Goal: Task Accomplishment & Management: Manage account settings

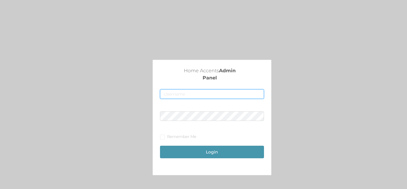
type input "[EMAIL_ADDRESS][DOMAIN_NAME]"
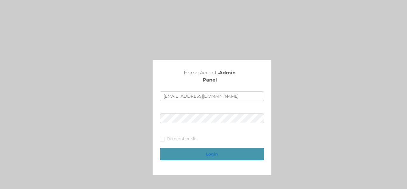
click at [205, 152] on button "Login" at bounding box center [212, 153] width 104 height 13
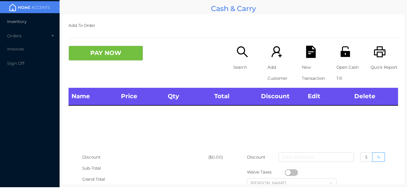
click at [45, 19] on li "Inventory" at bounding box center [30, 21] width 60 height 12
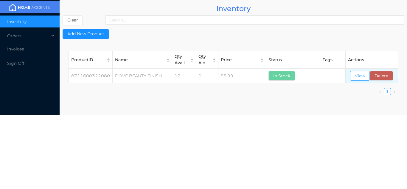
click at [359, 74] on button "View" at bounding box center [360, 76] width 20 height 10
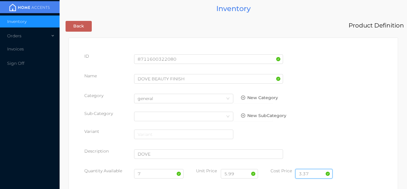
click at [312, 172] on input "3.37" at bounding box center [313, 174] width 37 height 10
type input "3.50"
click at [147, 174] on input "7" at bounding box center [159, 174] width 50 height 10
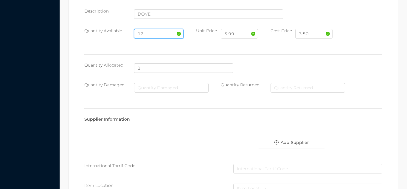
scroll to position [338, 0]
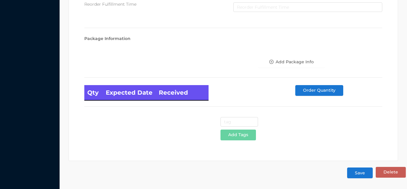
type input "12"
click at [361, 174] on button "Save" at bounding box center [360, 172] width 26 height 11
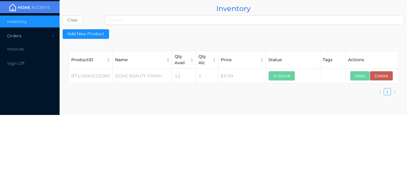
click at [42, 36] on div "Orders" at bounding box center [30, 36] width 60 height 12
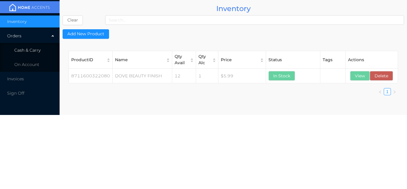
click at [45, 53] on li "Cash & Carry" at bounding box center [30, 50] width 60 height 12
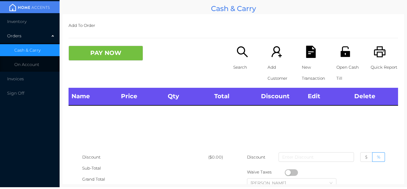
click at [45, 30] on div "Orders" at bounding box center [30, 36] width 60 height 12
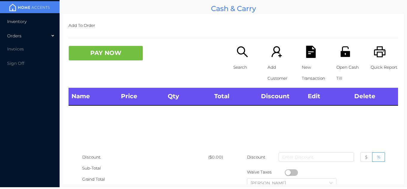
click at [38, 22] on li "Inventory" at bounding box center [30, 21] width 60 height 12
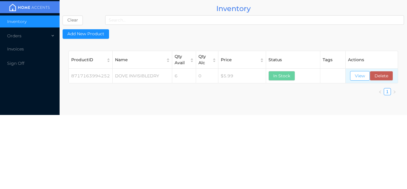
click at [360, 74] on button "View" at bounding box center [360, 76] width 20 height 10
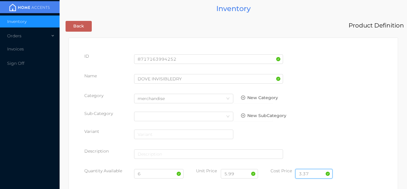
click at [314, 172] on input "3.37" at bounding box center [313, 174] width 37 height 10
type input "3.50"
click at [152, 177] on input "6" at bounding box center [159, 174] width 50 height 10
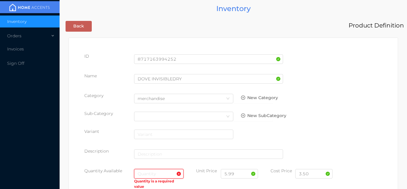
type input "`"
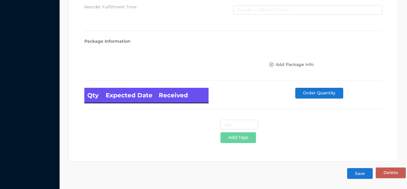
scroll to position [337, 0]
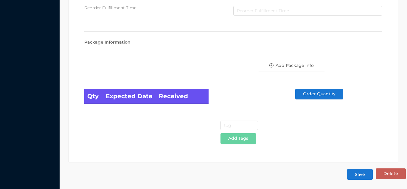
type input "12"
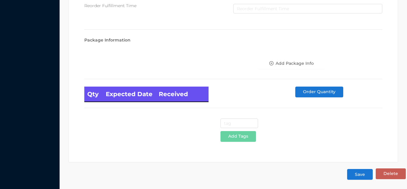
click at [360, 174] on button "Save" at bounding box center [360, 174] width 26 height 11
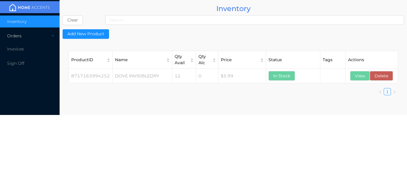
click at [40, 33] on div "Orders" at bounding box center [30, 36] width 60 height 12
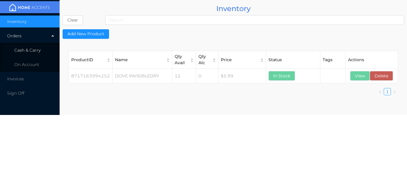
click at [41, 47] on li "Cash & Carry" at bounding box center [30, 50] width 60 height 12
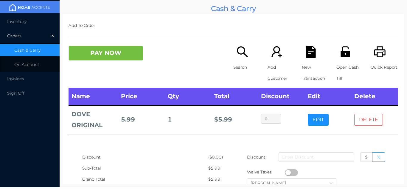
click at [373, 119] on button "DELETE" at bounding box center [368, 119] width 29 height 12
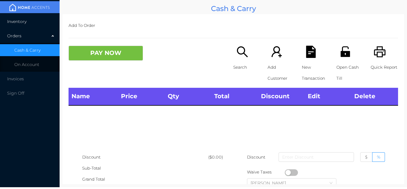
click at [36, 21] on li "Inventory" at bounding box center [30, 21] width 60 height 12
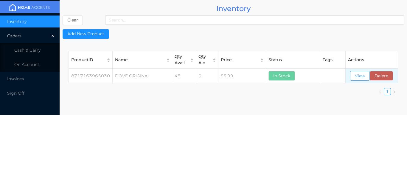
click at [359, 76] on button "View" at bounding box center [360, 76] width 20 height 10
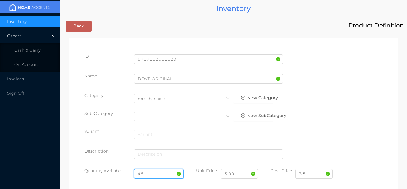
click at [158, 172] on input "48" at bounding box center [159, 174] width 50 height 10
type input "4"
type input "12"
click at [313, 171] on input "3.5" at bounding box center [313, 174] width 37 height 10
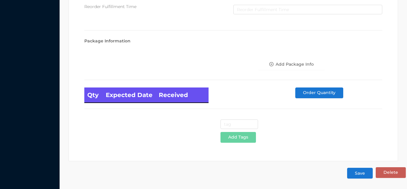
scroll to position [337, 0]
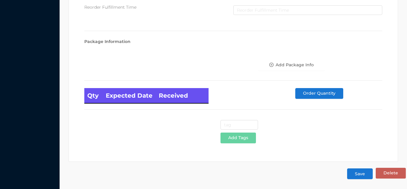
type input "3.50"
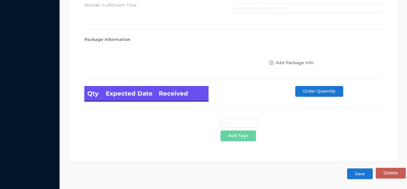
click at [351, 177] on button "Save" at bounding box center [360, 173] width 26 height 11
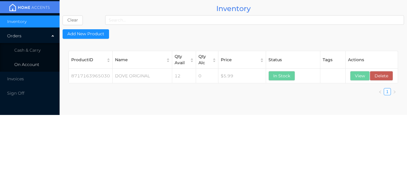
click at [37, 59] on li "On Account" at bounding box center [30, 64] width 60 height 12
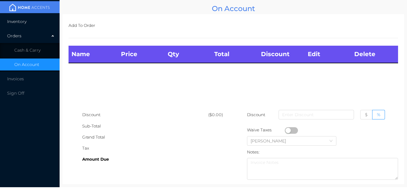
click at [34, 25] on li "Inventory" at bounding box center [30, 21] width 60 height 12
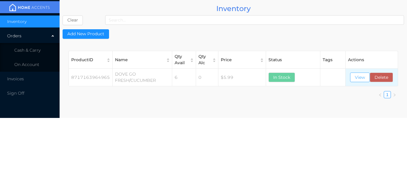
click at [357, 78] on button "View" at bounding box center [360, 77] width 20 height 10
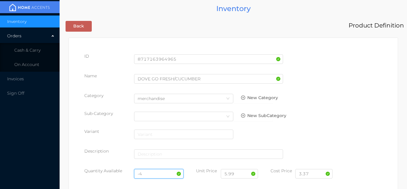
click at [152, 172] on input "-4" at bounding box center [159, 174] width 50 height 10
type input "-"
type input "12"
click at [313, 174] on input "3.37" at bounding box center [313, 174] width 37 height 10
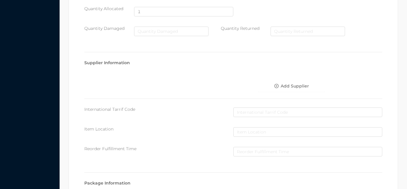
scroll to position [338, 0]
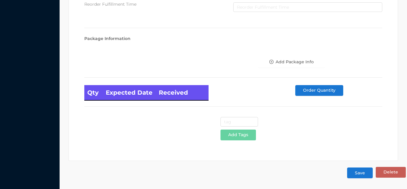
type input "3.50"
click at [360, 167] on button "Save" at bounding box center [360, 172] width 26 height 11
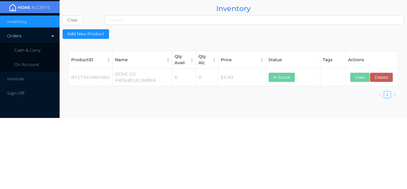
click at [358, 175] on body "Inventory Orders Cash & Carry On Account Invoices Sign Off Inventory Clear Add …" at bounding box center [203, 94] width 407 height 189
click at [355, 80] on button "View" at bounding box center [360, 77] width 20 height 10
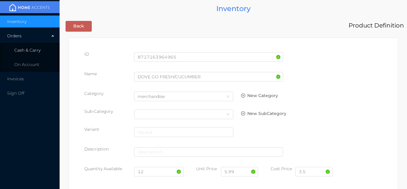
click at [36, 48] on span "Cash & Carry" at bounding box center [27, 49] width 26 height 5
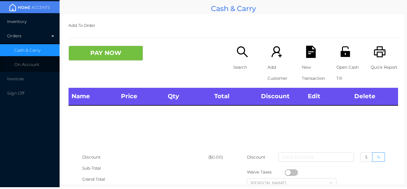
click at [29, 20] on li "Inventory" at bounding box center [30, 21] width 60 height 12
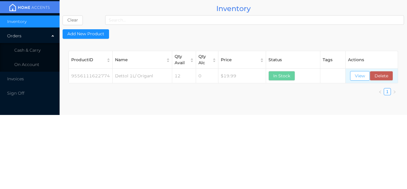
click at [358, 72] on button "View" at bounding box center [360, 76] width 20 height 10
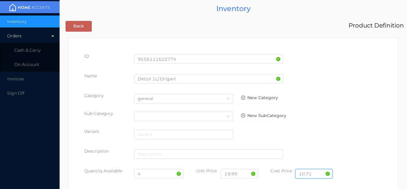
click at [315, 173] on input "10.71" at bounding box center [313, 174] width 37 height 10
type input "10.50"
click at [152, 175] on input "4" at bounding box center [159, 174] width 50 height 10
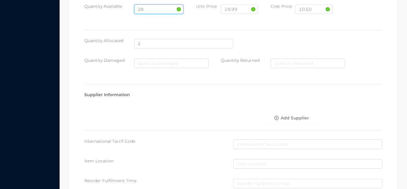
scroll to position [338, 0]
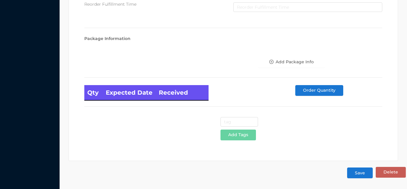
type input "28"
click at [357, 178] on button "Save" at bounding box center [360, 172] width 26 height 11
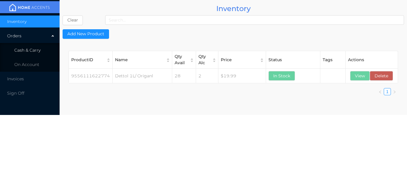
click at [40, 49] on span "Cash & Carry" at bounding box center [27, 49] width 26 height 5
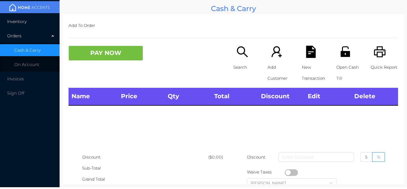
click at [36, 18] on li "Inventory" at bounding box center [30, 21] width 60 height 12
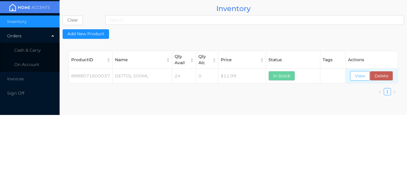
click at [359, 76] on button "View" at bounding box center [360, 76] width 20 height 10
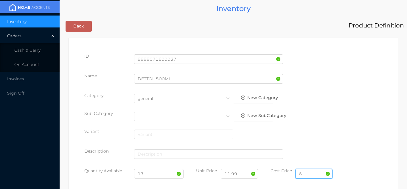
click at [309, 172] on input "6" at bounding box center [313, 174] width 37 height 10
type input "6.00"
click at [153, 176] on input "17" at bounding box center [159, 174] width 50 height 10
type input "1"
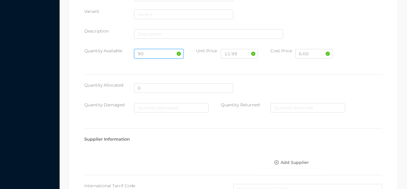
scroll to position [338, 0]
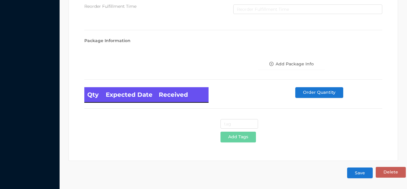
type input "90"
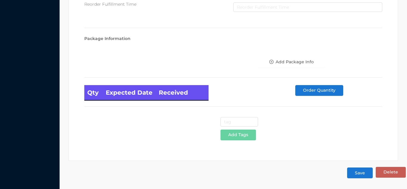
click at [358, 176] on button "Save" at bounding box center [360, 172] width 26 height 11
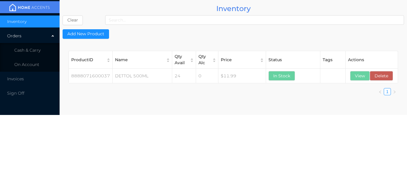
scroll to position [0, 0]
click at [37, 49] on span "Cash & Carry" at bounding box center [27, 49] width 26 height 5
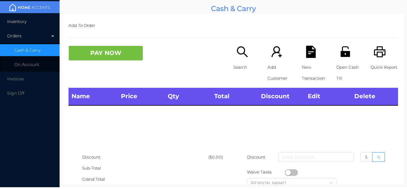
click at [41, 17] on li "Inventory" at bounding box center [30, 21] width 60 height 12
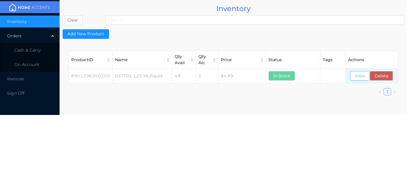
click at [358, 75] on button "View" at bounding box center [360, 76] width 20 height 10
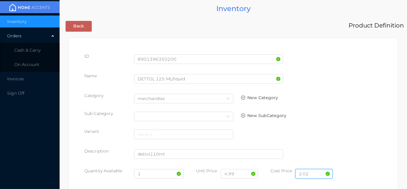
click at [315, 172] on input "2.02" at bounding box center [313, 174] width 37 height 10
type input "2.25"
click at [149, 175] on input "1" at bounding box center [159, 174] width 50 height 10
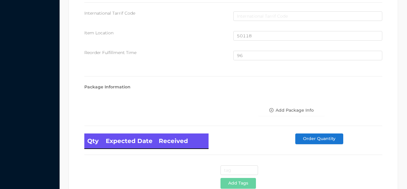
scroll to position [401, 0]
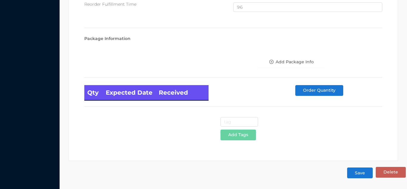
type input "72"
click at [354, 174] on button "Save" at bounding box center [360, 172] width 26 height 11
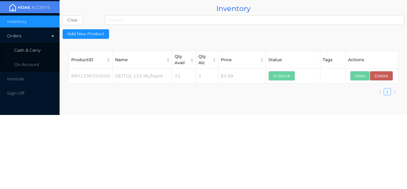
click at [42, 51] on li "Cash & Carry" at bounding box center [30, 50] width 60 height 12
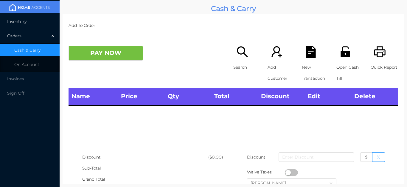
click at [42, 19] on li "Inventory" at bounding box center [30, 21] width 60 height 12
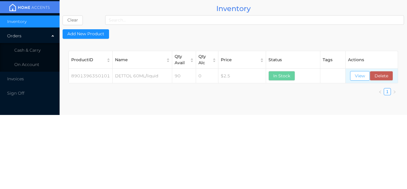
click at [361, 77] on button "View" at bounding box center [360, 76] width 20 height 10
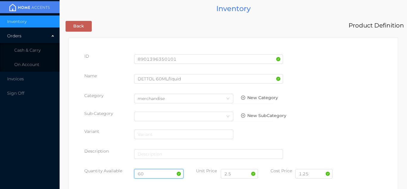
click at [158, 169] on input "60" at bounding box center [159, 174] width 50 height 10
type input "6"
type input "100"
click at [240, 175] on input "2.5" at bounding box center [239, 174] width 37 height 10
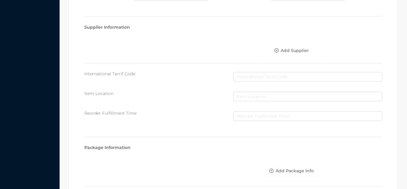
scroll to position [338, 0]
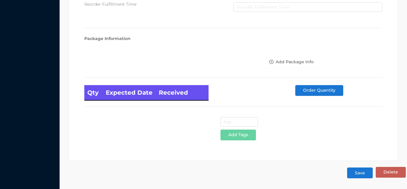
type input "2.50"
click at [359, 176] on button "Save" at bounding box center [360, 172] width 26 height 11
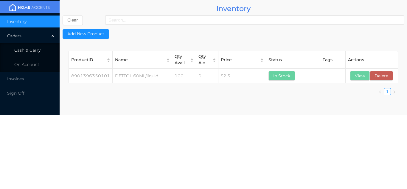
click at [42, 50] on li "Cash & Carry" at bounding box center [30, 50] width 60 height 12
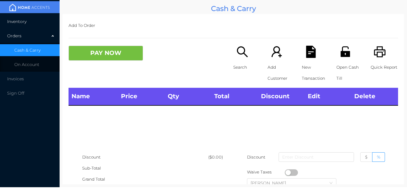
click at [35, 19] on li "Inventory" at bounding box center [30, 21] width 60 height 12
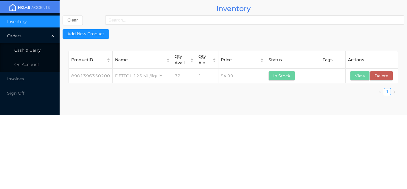
click at [35, 53] on li "Cash & Carry" at bounding box center [30, 50] width 60 height 12
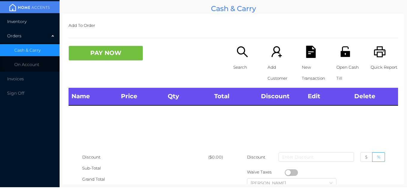
click at [33, 21] on li "Inventory" at bounding box center [30, 21] width 60 height 12
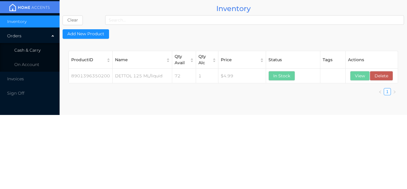
click at [37, 51] on span "Cash & Carry" at bounding box center [27, 49] width 26 height 5
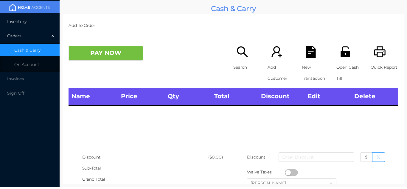
click at [43, 19] on li "Inventory" at bounding box center [30, 21] width 60 height 12
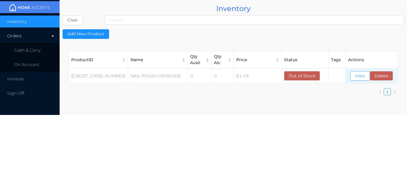
click at [360, 78] on button "View" at bounding box center [360, 76] width 20 height 10
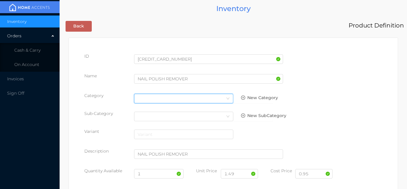
click at [149, 97] on div "Select Category" at bounding box center [184, 98] width 92 height 9
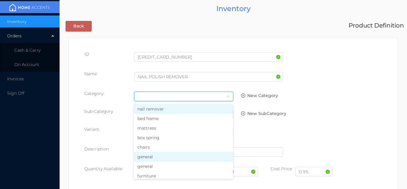
click at [158, 158] on li "general" at bounding box center [183, 157] width 99 height 10
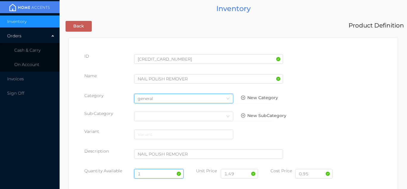
click at [150, 172] on input "1" at bounding box center [159, 174] width 50 height 10
type input "24"
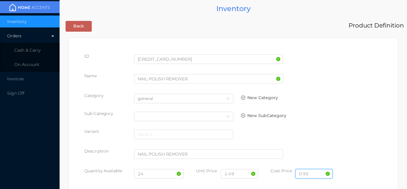
click at [314, 174] on input "0.95" at bounding box center [313, 174] width 37 height 10
type input "0"
type input "1.35"
click at [242, 175] on input "1.49" at bounding box center [239, 174] width 37 height 10
type input "1"
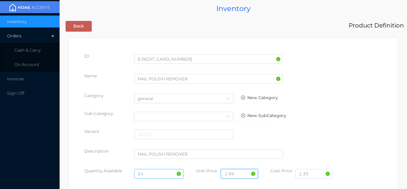
type input "1.99"
click at [154, 175] on input "24" at bounding box center [159, 174] width 50 height 10
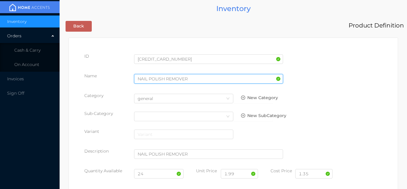
click at [192, 80] on input "NAIL POLISH REMOVER" at bounding box center [208, 79] width 149 height 10
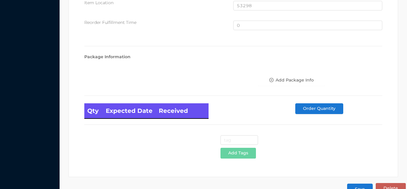
scroll to position [401, 0]
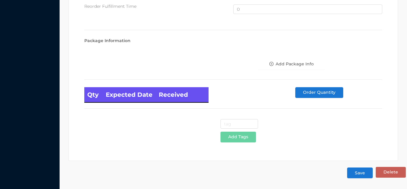
type input "NAIL POLISH REMOVER/177ml"
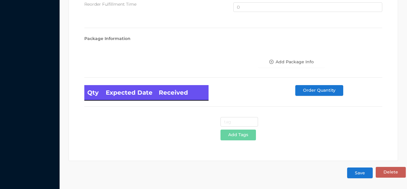
click at [360, 177] on button "Save" at bounding box center [360, 172] width 26 height 11
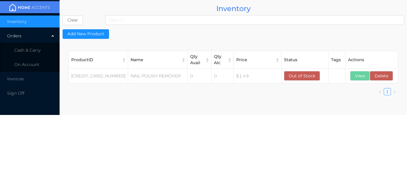
scroll to position [0, 0]
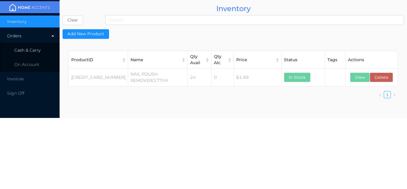
click at [37, 52] on span "Cash & Carry" at bounding box center [27, 49] width 26 height 5
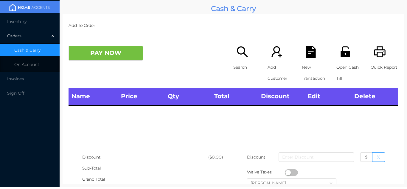
click at [195, 92] on th "Qty" at bounding box center [188, 96] width 47 height 17
click at [38, 19] on li "Inventory" at bounding box center [30, 21] width 60 height 12
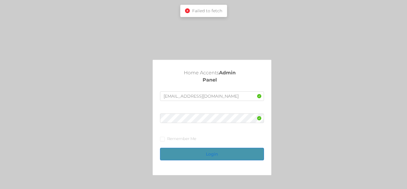
click at [212, 153] on button "Login" at bounding box center [212, 153] width 104 height 13
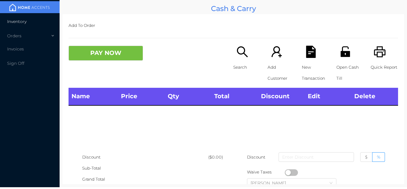
click at [24, 25] on li "Inventory" at bounding box center [30, 21] width 60 height 12
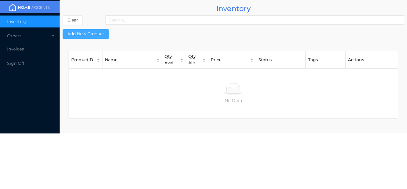
click at [84, 34] on button "Add New Product" at bounding box center [86, 34] width 46 height 10
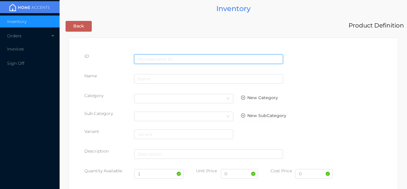
click at [150, 57] on input "text" at bounding box center [208, 59] width 149 height 10
type input "4987176140647"
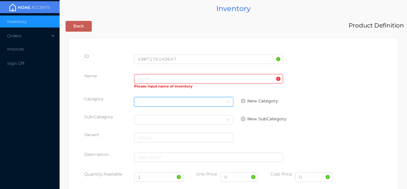
click at [147, 102] on div "Select Category" at bounding box center [184, 101] width 92 height 9
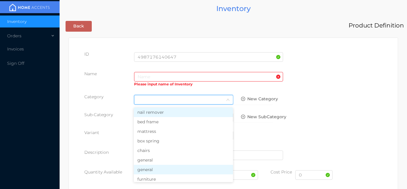
click at [151, 166] on li "general" at bounding box center [183, 169] width 99 height 10
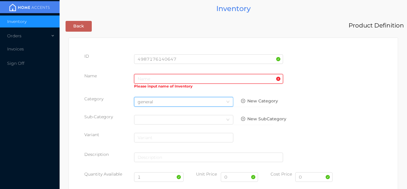
click at [143, 75] on input "text" at bounding box center [208, 79] width 149 height 10
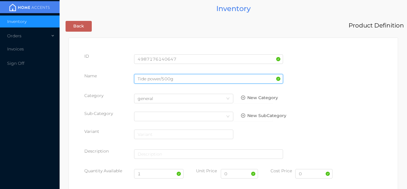
type input "Tide power/500g"
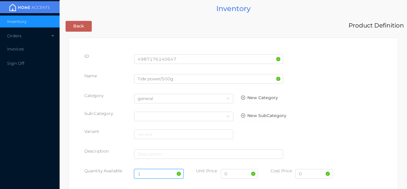
click at [151, 175] on input "1" at bounding box center [159, 174] width 50 height 10
type input "96"
click at [314, 175] on input "0" at bounding box center [313, 174] width 37 height 10
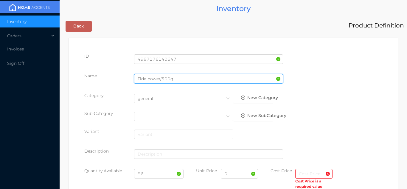
click at [179, 80] on input "Tide power/500g" at bounding box center [208, 79] width 149 height 10
click at [170, 78] on input "Tide power/500g+ 50gfree" at bounding box center [208, 79] width 149 height 10
click at [186, 80] on input "Tide power/500 g+ 50gfree" at bounding box center [208, 79] width 149 height 10
type input "Tide power/500 g+ 50g free"
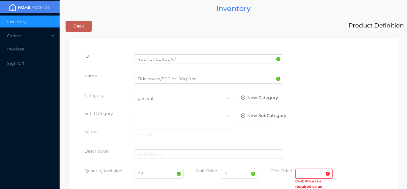
click at [302, 172] on input "text" at bounding box center [313, 174] width 37 height 10
type input "1.85"
click at [240, 172] on input "0" at bounding box center [239, 174] width 37 height 10
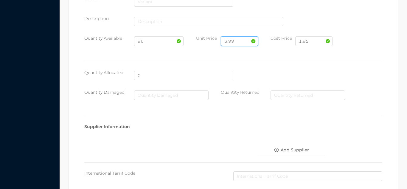
scroll to position [306, 0]
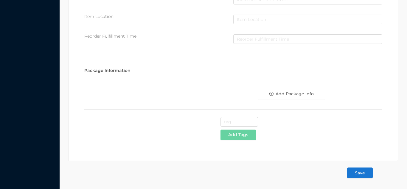
type input "3.99"
click at [362, 175] on button "Save" at bounding box center [360, 172] width 26 height 11
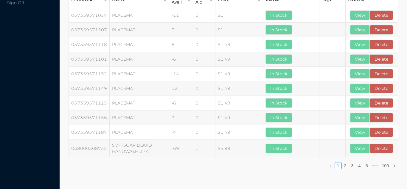
scroll to position [0, 0]
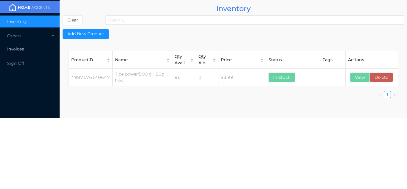
click at [40, 46] on li "Invoices" at bounding box center [30, 49] width 60 height 12
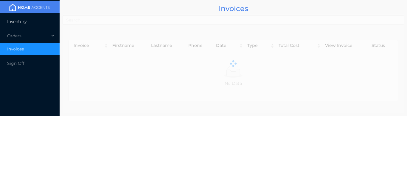
click at [39, 27] on li "Inventory" at bounding box center [30, 21] width 60 height 12
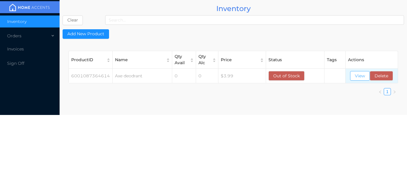
click at [358, 76] on button "View" at bounding box center [360, 76] width 20 height 10
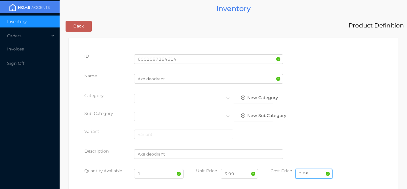
click at [315, 171] on input "2.95" at bounding box center [313, 174] width 37 height 10
type input "2"
type input "3.25"
click at [245, 175] on input "3.99" at bounding box center [239, 174] width 37 height 10
type input "3"
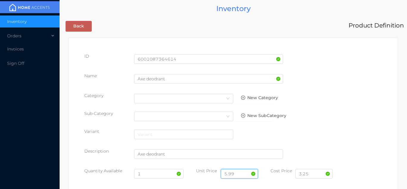
type input "5.99"
click at [150, 175] on input "1" at bounding box center [159, 174] width 50 height 10
type input "12"
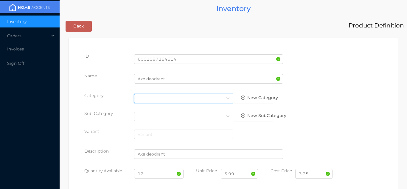
click at [141, 96] on div "Select Category" at bounding box center [184, 98] width 92 height 9
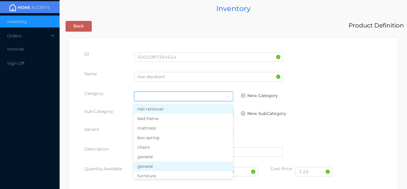
click at [155, 164] on li "general" at bounding box center [183, 166] width 99 height 10
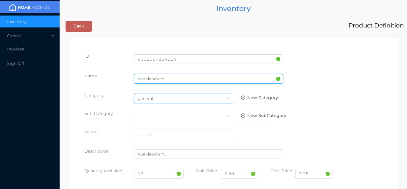
click at [173, 78] on input "Axe deodrant" at bounding box center [208, 79] width 149 height 10
click at [166, 81] on input "Axe deodrant/fresh" at bounding box center [208, 79] width 149 height 10
click at [167, 79] on input "Axe deodrant/fresh" at bounding box center [208, 79] width 149 height 10
click at [169, 79] on input "Axe deodrant/fresh" at bounding box center [208, 79] width 149 height 10
click at [165, 79] on input "Axe deodrant/fresh" at bounding box center [208, 79] width 149 height 10
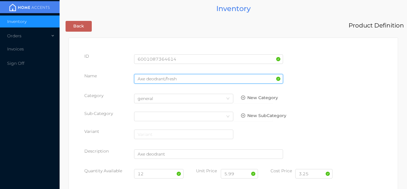
click at [168, 79] on input "Axe deodrant/fresh" at bounding box center [208, 79] width 149 height 10
click at [167, 81] on input "Axe deodrant/fresh" at bounding box center [208, 79] width 149 height 10
click at [164, 80] on input "Axe deodrant/fresh" at bounding box center [208, 79] width 149 height 10
click at [166, 80] on input "Axe deodrant/fresh" at bounding box center [208, 79] width 149 height 10
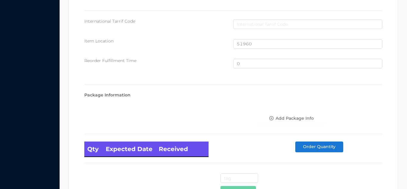
scroll to position [401, 0]
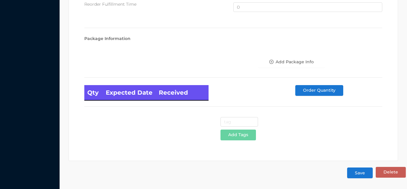
type input "Axe deodrant/ non stop fresh"
click at [361, 170] on button "Save" at bounding box center [360, 172] width 26 height 11
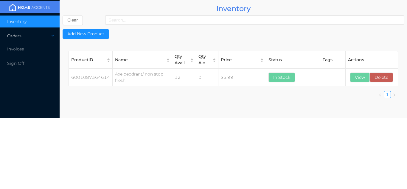
click at [30, 35] on div "Orders" at bounding box center [30, 36] width 60 height 12
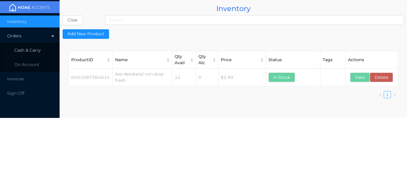
click at [37, 46] on li "Cash & Carry" at bounding box center [30, 50] width 60 height 12
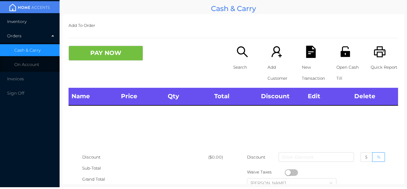
click at [39, 26] on li "Inventory" at bounding box center [30, 21] width 60 height 12
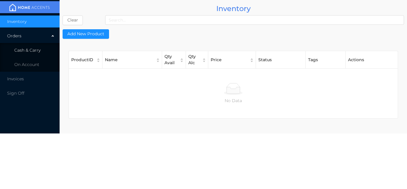
click at [40, 54] on li "Cash & Carry" at bounding box center [30, 50] width 60 height 12
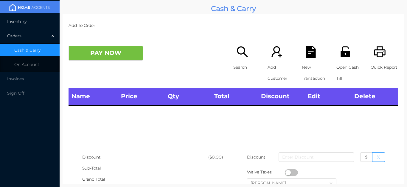
click at [43, 19] on li "Inventory" at bounding box center [30, 21] width 60 height 12
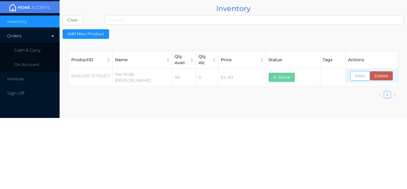
click at [358, 78] on button "View" at bounding box center [360, 76] width 20 height 10
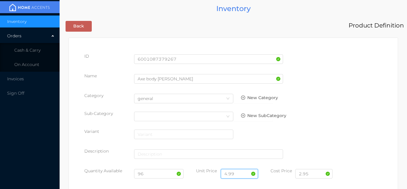
click at [241, 174] on input "4.99" at bounding box center [239, 174] width 37 height 10
type input "4"
type input "5.99"
click at [317, 176] on input "2.95" at bounding box center [313, 174] width 37 height 10
type input "2"
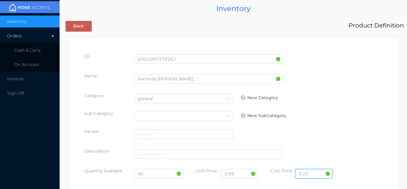
type input "3.25"
click at [152, 176] on input "96" at bounding box center [159, 174] width 50 height 10
type input "9"
type input "12"
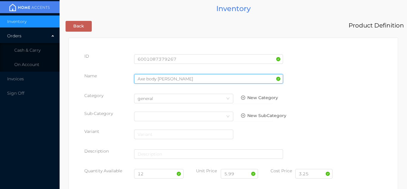
click at [171, 81] on input "Axe body [PERSON_NAME]" at bounding box center [208, 79] width 149 height 10
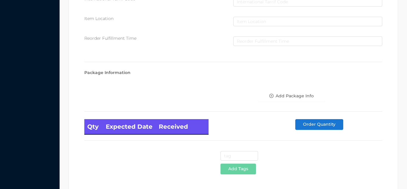
scroll to position [338, 0]
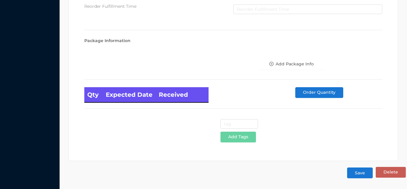
type input "Axe body [PERSON_NAME]/ice chill"
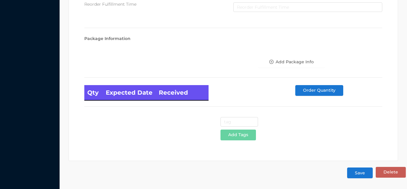
click at [360, 171] on button "Save" at bounding box center [360, 172] width 26 height 11
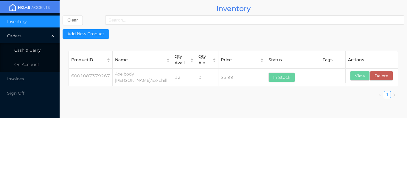
click at [39, 49] on span "Cash & Carry" at bounding box center [27, 49] width 26 height 5
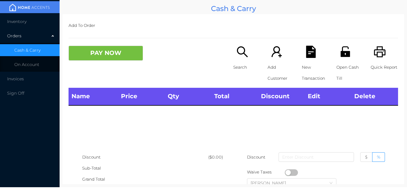
click at [36, 20] on li "Inventory" at bounding box center [30, 21] width 60 height 12
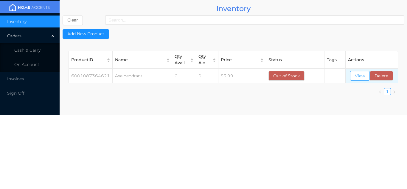
click at [355, 77] on button "View" at bounding box center [360, 76] width 20 height 10
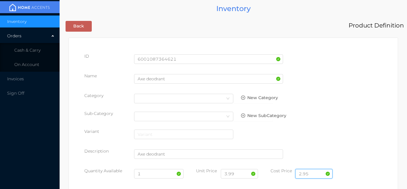
click at [315, 173] on input "2.95" at bounding box center [313, 174] width 37 height 10
type input "2"
type input "3.25"
click at [240, 174] on input "3.99" at bounding box center [239, 174] width 37 height 10
type input "3"
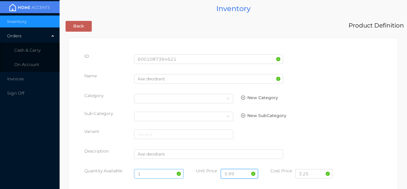
type input "5.99"
click at [153, 174] on input "1" at bounding box center [159, 174] width 50 height 10
type input "12"
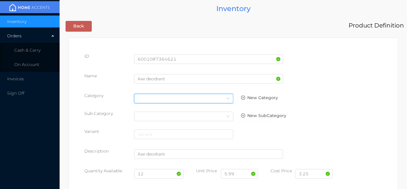
click at [145, 97] on div "Select Category" at bounding box center [184, 98] width 92 height 9
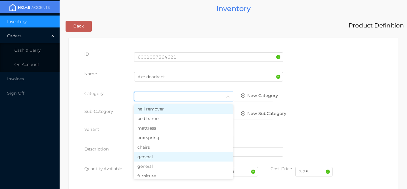
click at [152, 159] on li "general" at bounding box center [183, 157] width 99 height 10
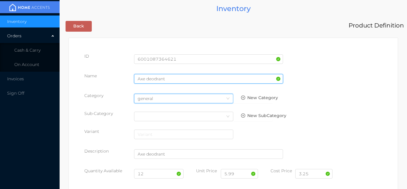
click at [173, 78] on input "Axe deodrant" at bounding box center [208, 79] width 149 height 10
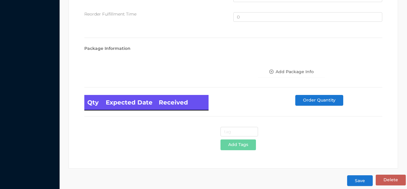
scroll to position [401, 0]
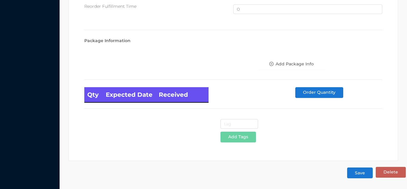
type input "Axe deodrant/Apollo"
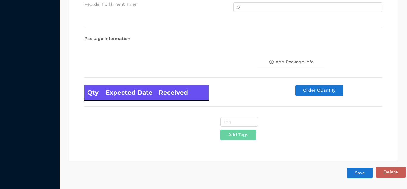
click at [360, 176] on button "Save" at bounding box center [360, 172] width 26 height 11
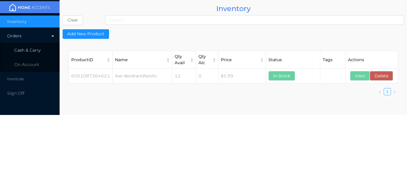
click at [44, 51] on li "Cash & Carry" at bounding box center [30, 50] width 60 height 12
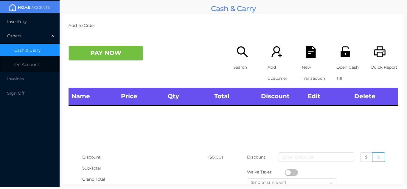
click at [40, 21] on li "Inventory" at bounding box center [30, 21] width 60 height 12
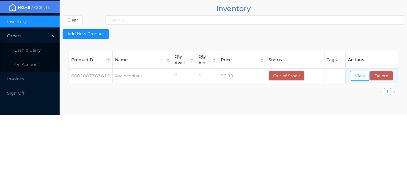
click at [358, 74] on button "View" at bounding box center [360, 76] width 20 height 10
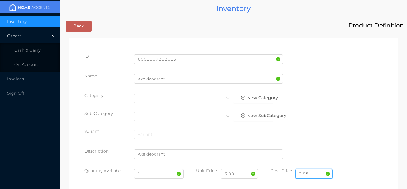
click at [314, 173] on input "2.95" at bounding box center [313, 174] width 37 height 10
type input "2"
type input "3.25"
click at [241, 175] on input "3.99" at bounding box center [239, 174] width 37 height 10
type input "3"
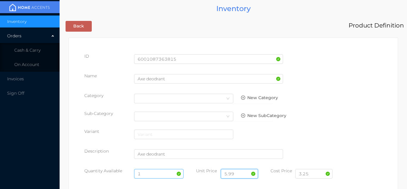
type input "5.99"
click at [149, 175] on input "1" at bounding box center [159, 174] width 50 height 10
type input "12"
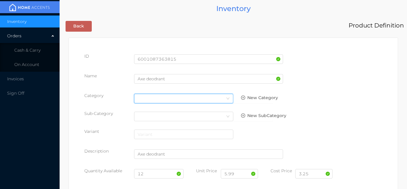
click at [146, 100] on div "Select Category" at bounding box center [184, 98] width 92 height 9
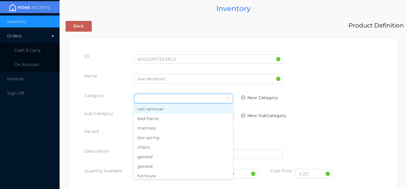
click at [149, 163] on li "general" at bounding box center [183, 166] width 99 height 10
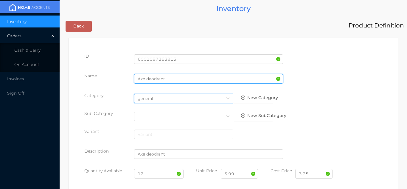
click at [168, 78] on input "Axe deodrant" at bounding box center [208, 79] width 149 height 10
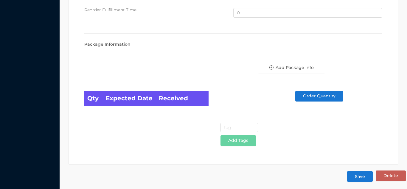
scroll to position [401, 0]
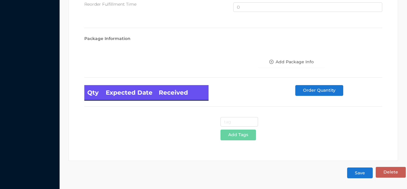
type input "Axe deodrant/dark temptation"
click at [357, 172] on button "Save" at bounding box center [360, 172] width 26 height 11
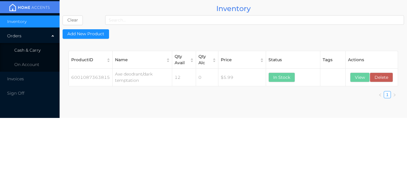
click at [40, 52] on span "Cash & Carry" at bounding box center [27, 49] width 26 height 5
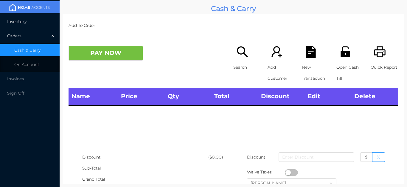
click at [49, 18] on li "Inventory" at bounding box center [30, 21] width 60 height 12
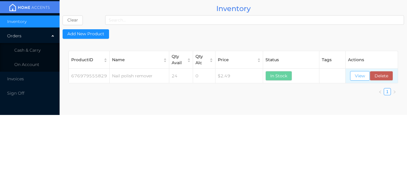
click at [354, 79] on button "View" at bounding box center [360, 76] width 20 height 10
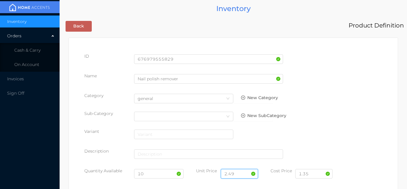
click at [243, 169] on input "2.49" at bounding box center [239, 174] width 37 height 10
type input "2"
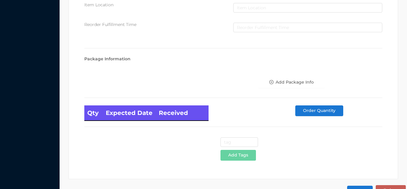
scroll to position [338, 0]
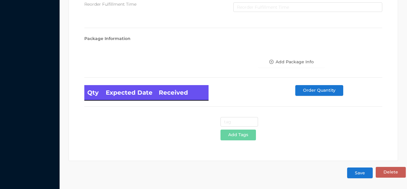
type input "1.99"
click at [361, 176] on button "Save" at bounding box center [360, 172] width 26 height 11
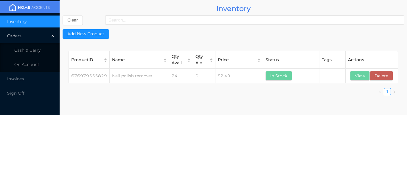
scroll to position [0, 0]
click at [39, 50] on span "Cash & Carry" at bounding box center [27, 49] width 26 height 5
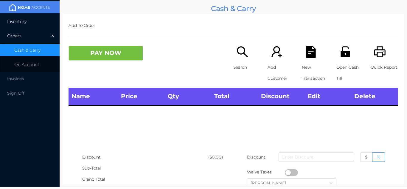
click at [31, 18] on li "Inventory" at bounding box center [30, 21] width 60 height 12
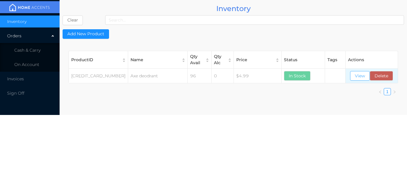
click at [357, 73] on button "View" at bounding box center [360, 76] width 20 height 10
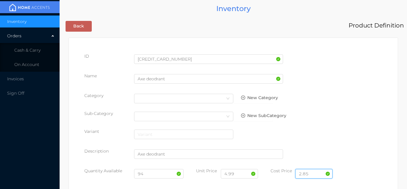
click at [317, 169] on input "2.85" at bounding box center [313, 174] width 37 height 10
type input "2"
type input "3.25"
click at [239, 175] on input "4.99" at bounding box center [239, 174] width 37 height 10
type input "4"
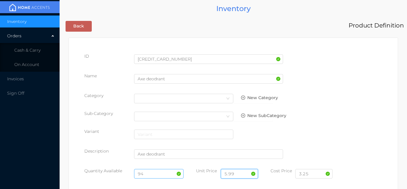
type input "5.99"
click at [153, 174] on input "94" at bounding box center [159, 174] width 50 height 10
type input "9"
type input "12"
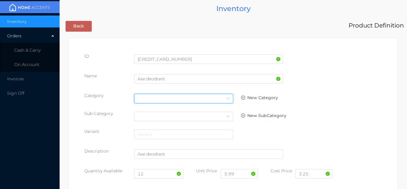
click at [142, 99] on div "Select Category" at bounding box center [184, 98] width 92 height 9
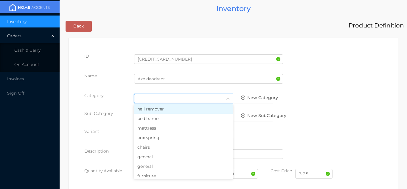
click at [150, 158] on li "general" at bounding box center [183, 157] width 99 height 10
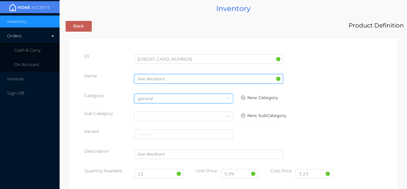
click at [170, 78] on input "Axe deodrant" at bounding box center [208, 79] width 149 height 10
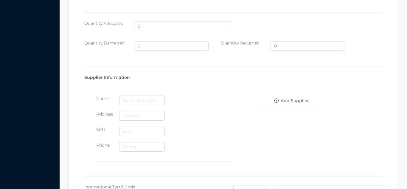
scroll to position [401, 0]
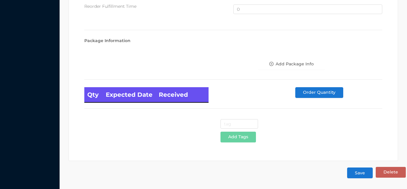
type input "Axe deodrant/musk"
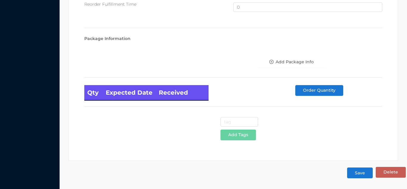
click at [363, 172] on button "Save" at bounding box center [360, 172] width 26 height 11
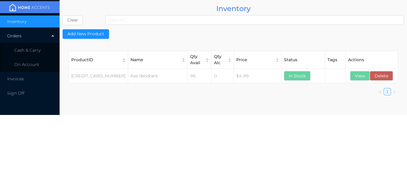
scroll to position [0, 0]
click at [40, 46] on li "Cash & Carry" at bounding box center [30, 50] width 60 height 12
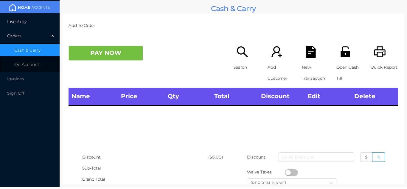
click at [36, 20] on li "Inventory" at bounding box center [30, 21] width 60 height 12
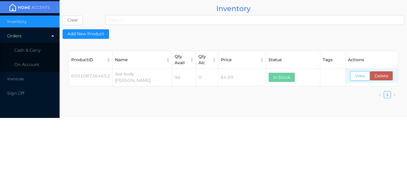
click at [360, 73] on button "View" at bounding box center [360, 76] width 20 height 10
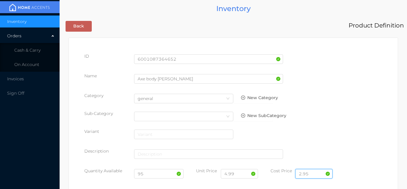
click at [316, 172] on input "2.95" at bounding box center [313, 174] width 37 height 10
type input "2"
type input "3.25"
click at [239, 175] on input "4.99" at bounding box center [239, 174] width 37 height 10
type input "4"
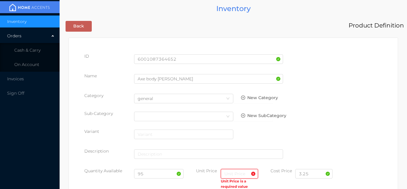
type input "4"
type input "5.99"
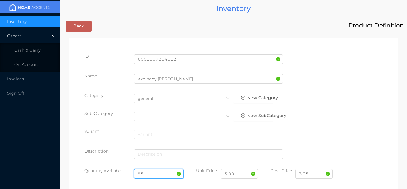
click at [150, 175] on input "95" at bounding box center [159, 174] width 50 height 10
type input "9"
type input "12"
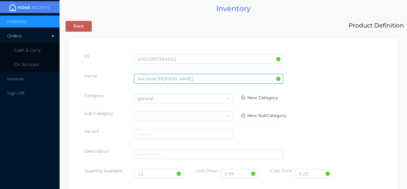
click at [172, 80] on input "Axe body [PERSON_NAME]" at bounding box center [208, 79] width 149 height 10
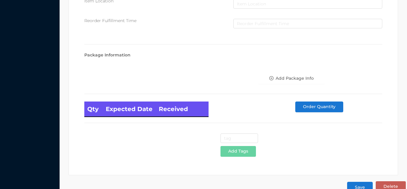
scroll to position [338, 0]
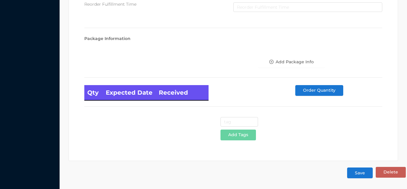
type input "Axe body [PERSON_NAME]/Adrenalin"
click at [358, 174] on button "Save" at bounding box center [360, 172] width 26 height 11
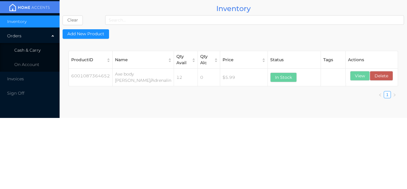
click at [39, 47] on li "Cash & Carry" at bounding box center [30, 50] width 60 height 12
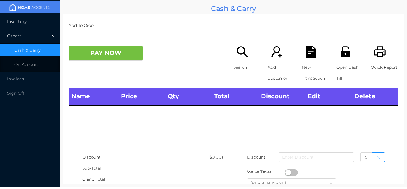
click at [33, 22] on li "Inventory" at bounding box center [30, 21] width 60 height 12
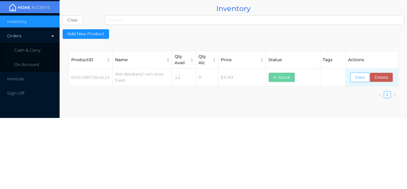
click at [354, 75] on button "View" at bounding box center [360, 77] width 20 height 10
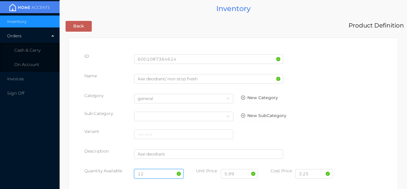
click at [152, 172] on input "12" at bounding box center [159, 174] width 50 height 10
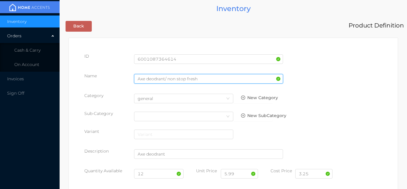
click at [205, 80] on input "Axe deodrant/ non stop fresh" at bounding box center [208, 79] width 149 height 10
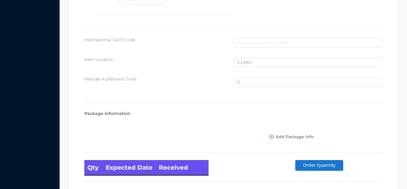
scroll to position [401, 0]
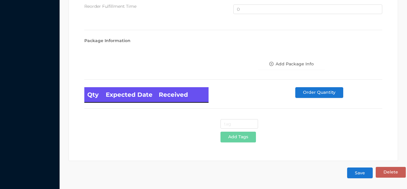
type input "Axe deodrant/ black"
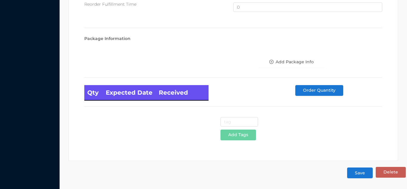
click at [361, 168] on button "Save" at bounding box center [360, 172] width 26 height 11
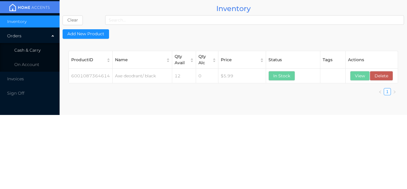
click at [39, 44] on li "Cash & Carry" at bounding box center [30, 50] width 60 height 12
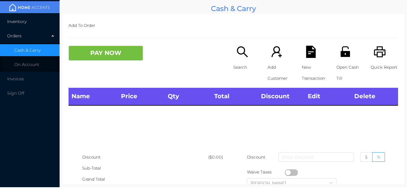
click at [34, 18] on li "Inventory" at bounding box center [30, 21] width 60 height 12
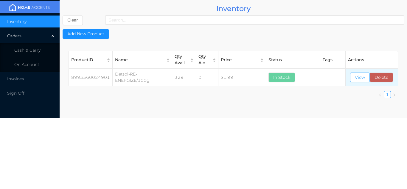
click at [361, 76] on button "View" at bounding box center [360, 77] width 20 height 10
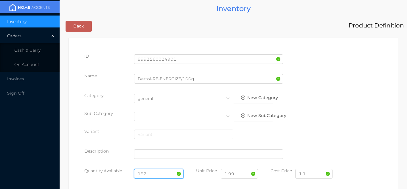
click at [155, 173] on input "192" at bounding box center [159, 174] width 50 height 10
type input "1"
type input "480"
click at [308, 175] on input "1.1" at bounding box center [313, 174] width 37 height 10
type input "1"
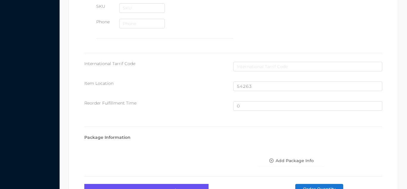
scroll to position [401, 0]
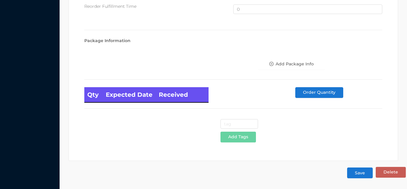
type input "0.90"
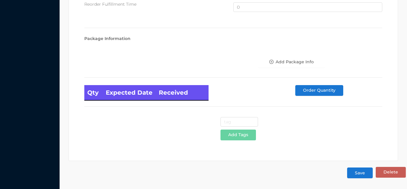
click at [360, 172] on button "Save" at bounding box center [360, 172] width 26 height 11
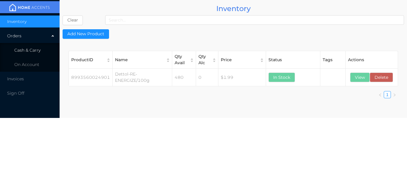
click at [30, 48] on span "Cash & Carry" at bounding box center [27, 49] width 26 height 5
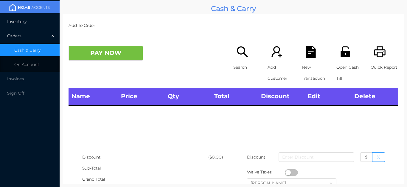
click at [30, 22] on li "Inventory" at bounding box center [30, 21] width 60 height 12
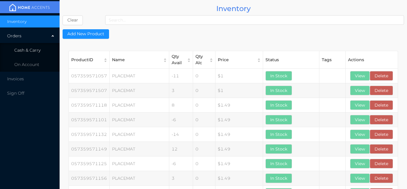
click at [34, 47] on li "Cash & Carry" at bounding box center [30, 50] width 60 height 12
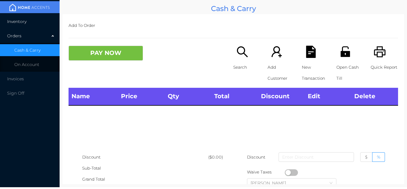
click at [35, 16] on li "Inventory" at bounding box center [30, 21] width 60 height 12
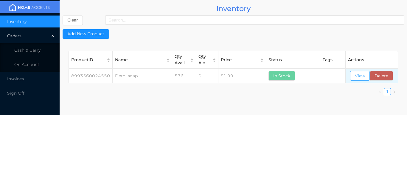
click at [355, 72] on button "View" at bounding box center [360, 76] width 20 height 10
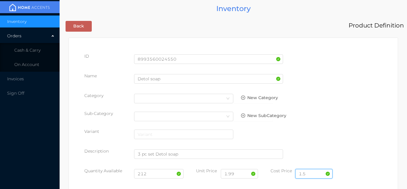
click at [314, 171] on input "1.5" at bounding box center [313, 174] width 37 height 10
type input "1"
type input "0.90"
click at [158, 175] on input "212" at bounding box center [159, 174] width 50 height 10
type input "2"
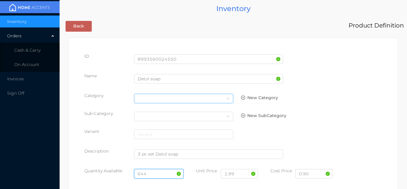
type input "644"
click at [147, 96] on div "Select Category" at bounding box center [184, 98] width 92 height 9
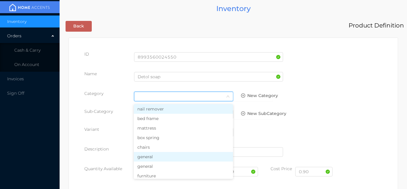
click at [149, 158] on li "general" at bounding box center [183, 157] width 99 height 10
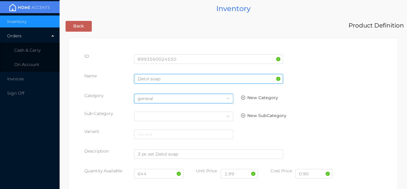
click at [165, 76] on input "Detol soap" at bounding box center [208, 79] width 149 height 10
click at [172, 81] on input "Detol soap/origanal" at bounding box center [208, 79] width 149 height 10
click at [166, 80] on input "Detol soap/original" at bounding box center [208, 79] width 149 height 10
click at [176, 80] on input "Detol soap/ginal" at bounding box center [208, 79] width 149 height 10
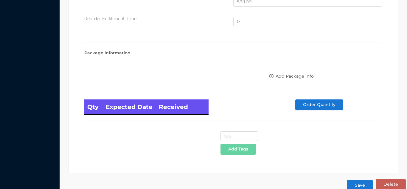
scroll to position [401, 0]
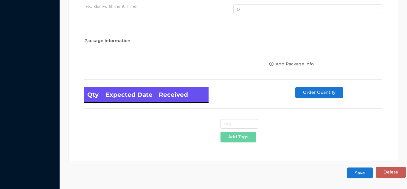
type input "Detol soap/original"
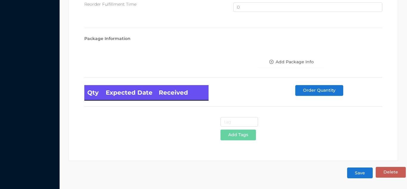
click at [362, 171] on button "Save" at bounding box center [360, 172] width 26 height 11
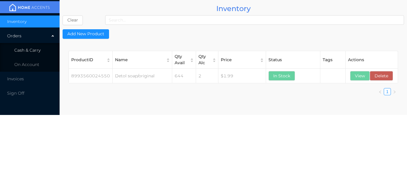
click at [42, 49] on li "Cash & Carry" at bounding box center [30, 50] width 60 height 12
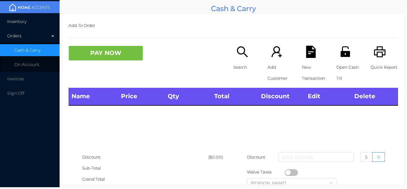
click at [35, 20] on li "Inventory" at bounding box center [30, 21] width 60 height 12
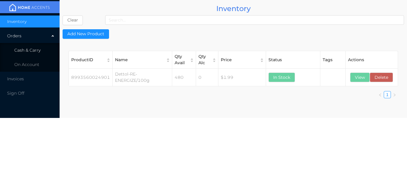
click at [42, 48] on li "Cash & Carry" at bounding box center [30, 50] width 60 height 12
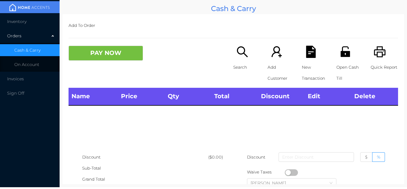
click at [41, 31] on div "Orders" at bounding box center [30, 36] width 60 height 12
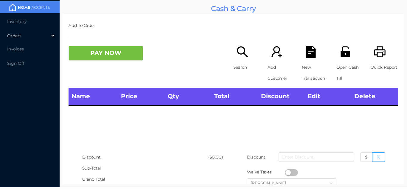
click at [35, 22] on li "Inventory" at bounding box center [30, 21] width 60 height 12
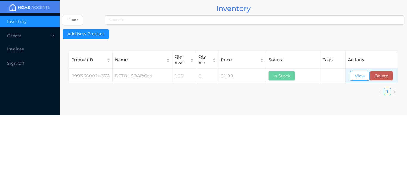
click at [357, 74] on button "View" at bounding box center [360, 76] width 20 height 10
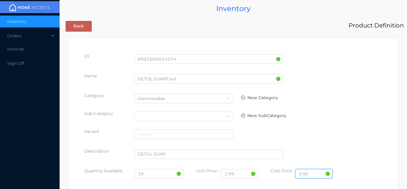
click at [316, 172] on input "0.95" at bounding box center [313, 174] width 37 height 10
type input "0.90"
click at [156, 173] on input "19" at bounding box center [159, 174] width 50 height 10
type input "1"
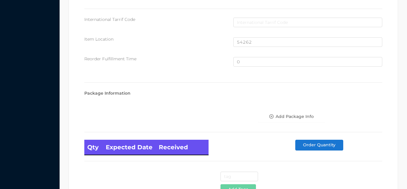
scroll to position [401, 0]
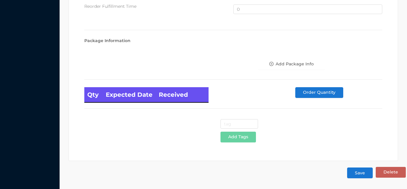
type input "307"
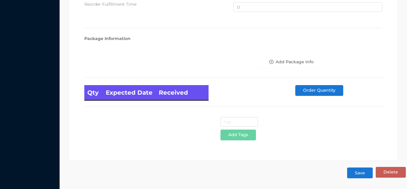
click at [363, 177] on button "Save" at bounding box center [360, 172] width 26 height 11
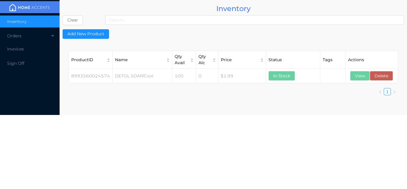
scroll to position [0, 0]
click at [41, 52] on li "Invoices" at bounding box center [30, 49] width 60 height 12
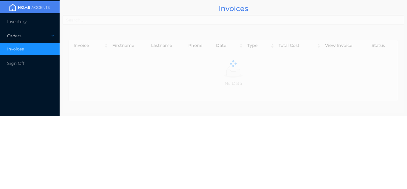
click at [38, 32] on div "Orders" at bounding box center [30, 36] width 60 height 12
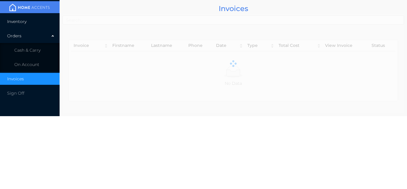
click at [38, 20] on li "Inventory" at bounding box center [30, 21] width 60 height 12
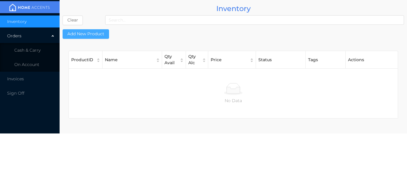
click at [95, 37] on button "Add New Product" at bounding box center [86, 34] width 46 height 10
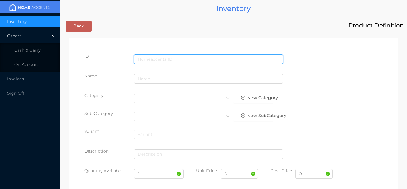
click at [156, 55] on input "text" at bounding box center [208, 59] width 149 height 10
type input "8993560003722"
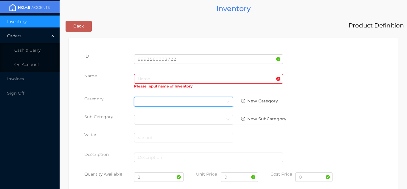
click at [152, 97] on div "Select Category" at bounding box center [184, 101] width 92 height 9
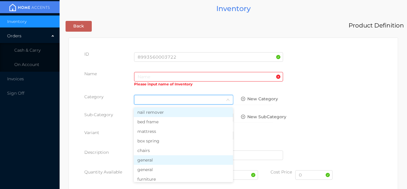
click at [152, 161] on li "general" at bounding box center [183, 160] width 99 height 10
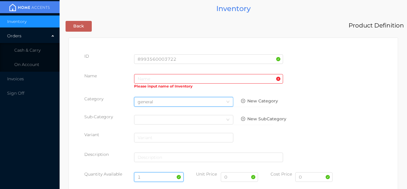
click at [158, 175] on input "1" at bounding box center [159, 177] width 50 height 10
type input "288"
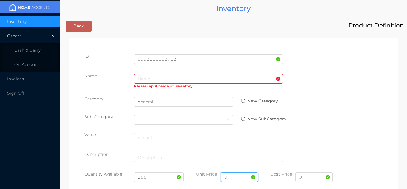
click at [239, 176] on input "0" at bounding box center [239, 177] width 37 height 10
type input "1.99"
click at [317, 176] on input "0" at bounding box center [313, 177] width 37 height 10
type input "0.90"
click at [144, 76] on input "text" at bounding box center [208, 79] width 149 height 10
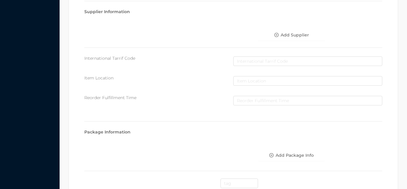
scroll to position [306, 0]
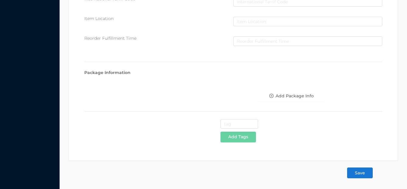
type input "Dettol/Family protect"
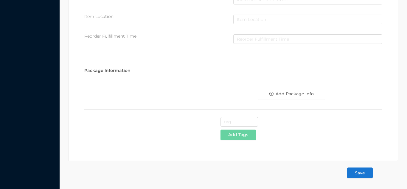
click at [361, 171] on button "Save" at bounding box center [360, 172] width 26 height 11
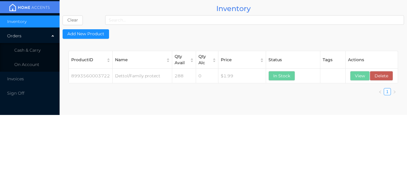
scroll to position [0, 0]
click at [35, 46] on li "Cash & Carry" at bounding box center [30, 50] width 60 height 12
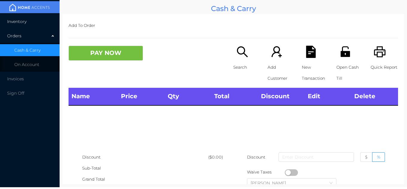
click at [35, 23] on li "Inventory" at bounding box center [30, 21] width 60 height 12
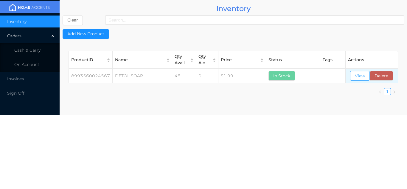
click at [358, 77] on button "View" at bounding box center [360, 76] width 20 height 10
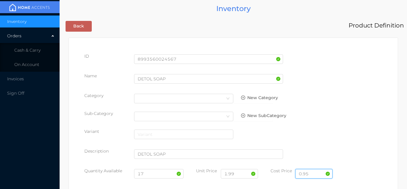
click at [315, 173] on input "0.95" at bounding box center [313, 174] width 37 height 10
type input "0.90"
click at [154, 174] on input "17" at bounding box center [159, 174] width 50 height 10
type input "1"
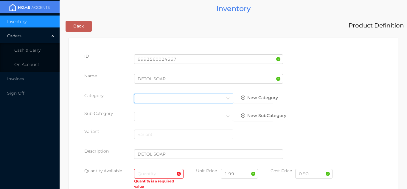
click at [169, 98] on div "Select Category" at bounding box center [184, 98] width 92 height 9
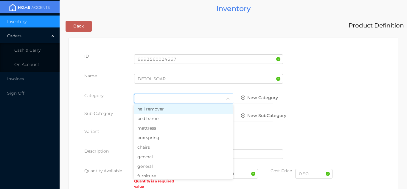
click at [157, 158] on li "general" at bounding box center [183, 157] width 99 height 10
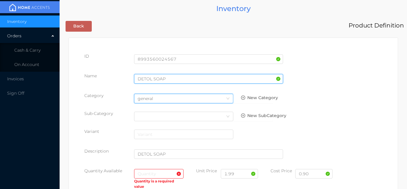
click at [168, 79] on input "DETOL SOAP" at bounding box center [208, 79] width 149 height 10
type input "DETOL SOAP"
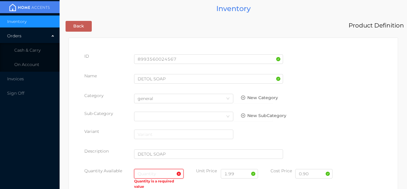
click at [144, 172] on input "text" at bounding box center [159, 174] width 50 height 10
type input "305"
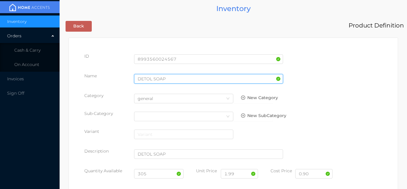
click at [172, 80] on input "DETOL SOAP" at bounding box center [208, 79] width 149 height 10
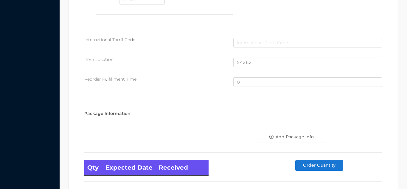
scroll to position [401, 0]
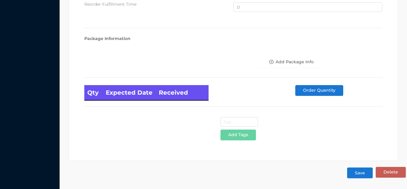
type input "DETOL SOAP/Fresh"
click at [363, 173] on button "Save" at bounding box center [360, 172] width 26 height 11
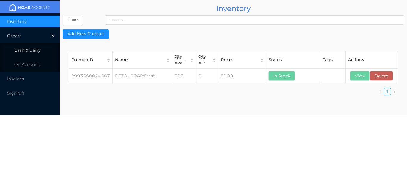
click at [39, 48] on span "Cash & Carry" at bounding box center [27, 49] width 26 height 5
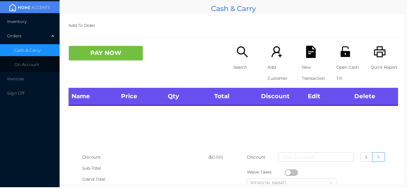
click at [36, 20] on li "Inventory" at bounding box center [30, 21] width 60 height 12
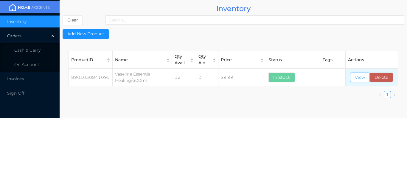
click at [358, 79] on button "View" at bounding box center [360, 77] width 20 height 10
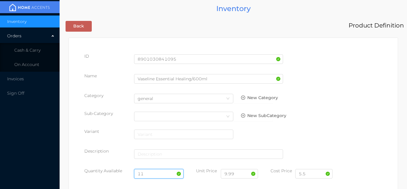
click at [154, 171] on input "11" at bounding box center [159, 174] width 50 height 10
type input "1"
type input "6"
click at [314, 175] on input "5.5" at bounding box center [313, 174] width 37 height 10
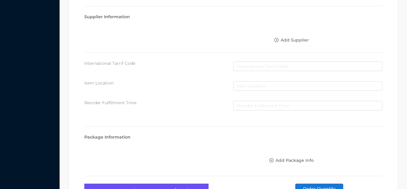
scroll to position [338, 0]
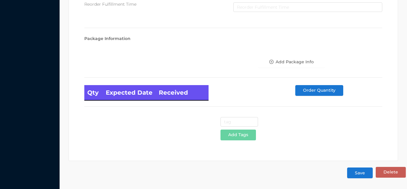
type input "5.50"
click at [360, 174] on button "Save" at bounding box center [360, 172] width 26 height 11
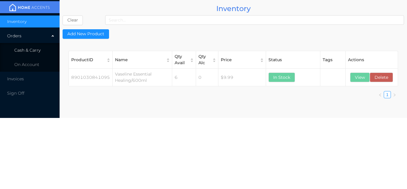
click at [37, 46] on li "Cash & Carry" at bounding box center [30, 50] width 60 height 12
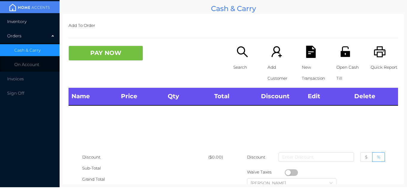
click at [33, 18] on li "Inventory" at bounding box center [30, 21] width 60 height 12
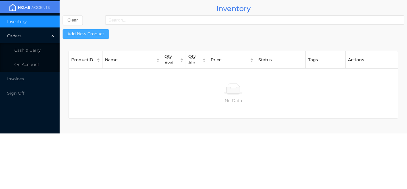
click at [93, 33] on button "Add New Product" at bounding box center [86, 34] width 46 height 10
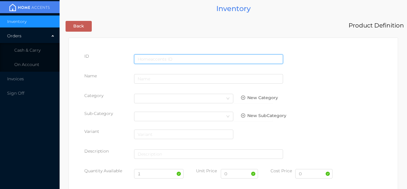
click at [155, 55] on input "text" at bounding box center [208, 59] width 149 height 10
type input "8901030841101"
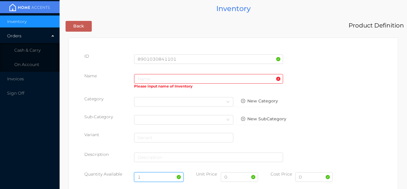
click at [155, 177] on input "1" at bounding box center [159, 177] width 50 height 10
type input "6"
click at [236, 178] on input "0" at bounding box center [239, 177] width 37 height 10
type input "9.99"
click at [310, 178] on input "0" at bounding box center [313, 177] width 37 height 10
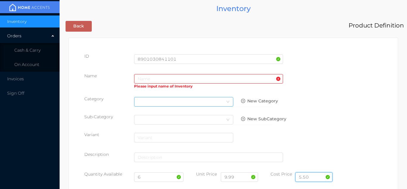
type input "5.50"
click at [149, 101] on div "Select Category" at bounding box center [184, 101] width 92 height 9
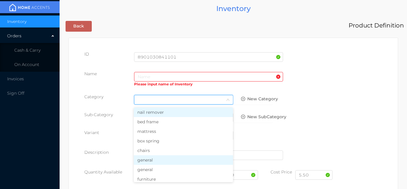
click at [153, 162] on li "general" at bounding box center [183, 160] width 99 height 10
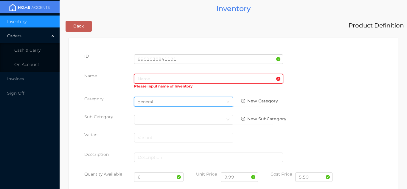
click at [146, 74] on input "text" at bounding box center [208, 79] width 149 height 10
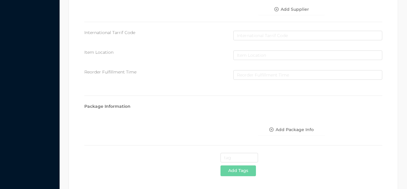
scroll to position [306, 0]
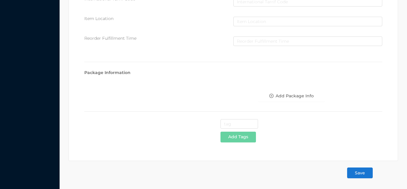
type input "Vaseline/Cocoa Radiant-600ml"
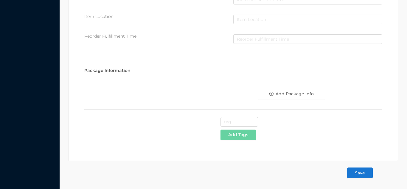
click at [359, 172] on button "Save" at bounding box center [360, 172] width 26 height 11
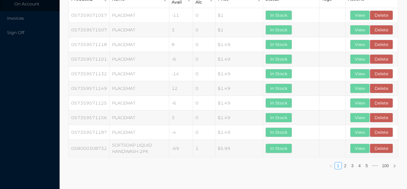
scroll to position [0, 0]
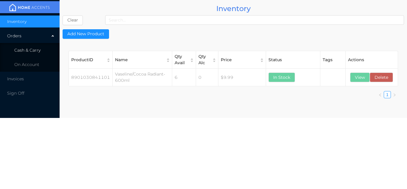
click at [45, 51] on li "Cash & Carry" at bounding box center [30, 50] width 60 height 12
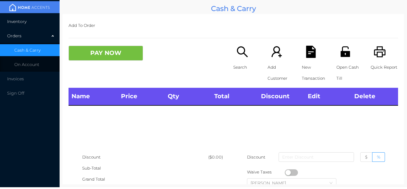
click at [37, 20] on li "Inventory" at bounding box center [30, 21] width 60 height 12
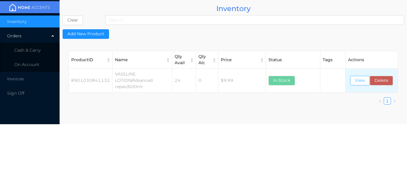
click at [356, 82] on button "View" at bounding box center [360, 81] width 20 height 10
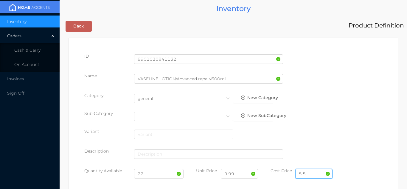
click at [312, 171] on input "5.5" at bounding box center [313, 174] width 37 height 10
type input "5.50"
click at [152, 174] on input "22" at bounding box center [159, 174] width 50 height 10
type input "2"
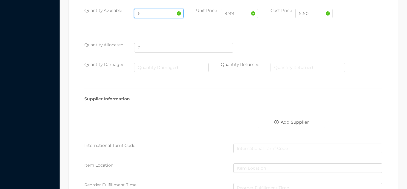
scroll to position [338, 0]
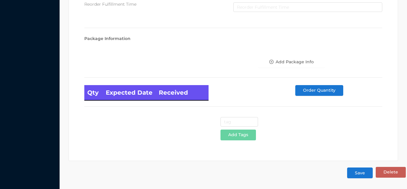
type input "6"
click at [359, 175] on button "Save" at bounding box center [360, 172] width 26 height 11
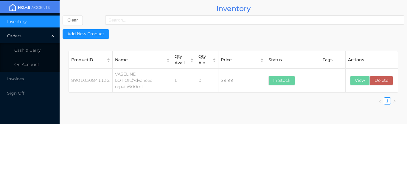
click at [42, 51] on li "Cash & Carry" at bounding box center [30, 50] width 60 height 12
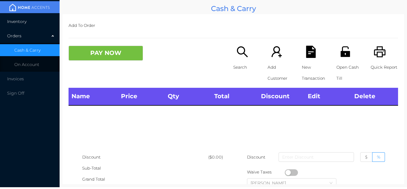
click at [40, 20] on li "Inventory" at bounding box center [30, 21] width 60 height 12
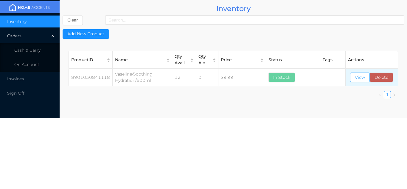
click at [354, 74] on button "View" at bounding box center [360, 77] width 20 height 10
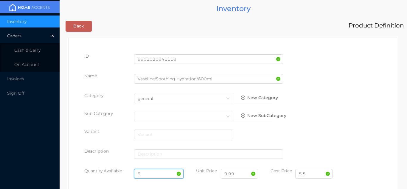
click at [152, 172] on input "9" at bounding box center [159, 174] width 50 height 10
type input "6"
click at [315, 175] on input "5.5" at bounding box center [313, 174] width 37 height 10
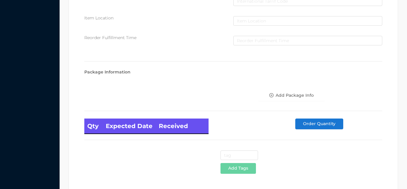
scroll to position [338, 0]
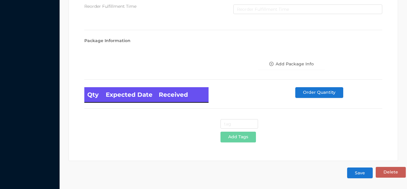
type input "5.50"
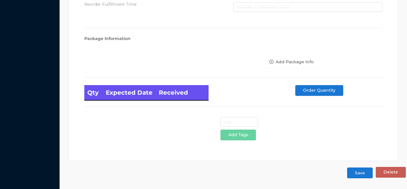
click at [360, 172] on button "Save" at bounding box center [360, 172] width 26 height 11
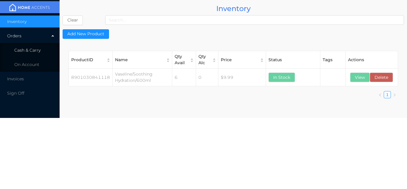
click at [31, 49] on span "Cash & Carry" at bounding box center [27, 49] width 26 height 5
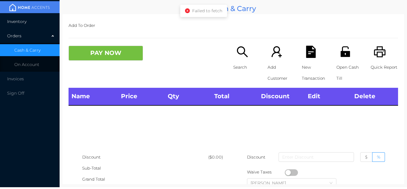
click at [29, 21] on li "Inventory" at bounding box center [30, 21] width 60 height 12
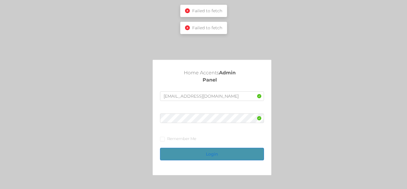
click at [208, 156] on button "Login" at bounding box center [212, 153] width 104 height 13
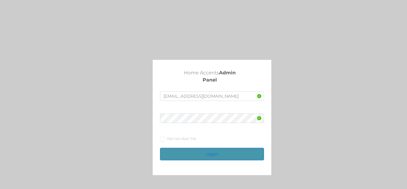
click at [212, 158] on button "Login" at bounding box center [212, 153] width 104 height 13
